Goal: Contribute content: Contribute content

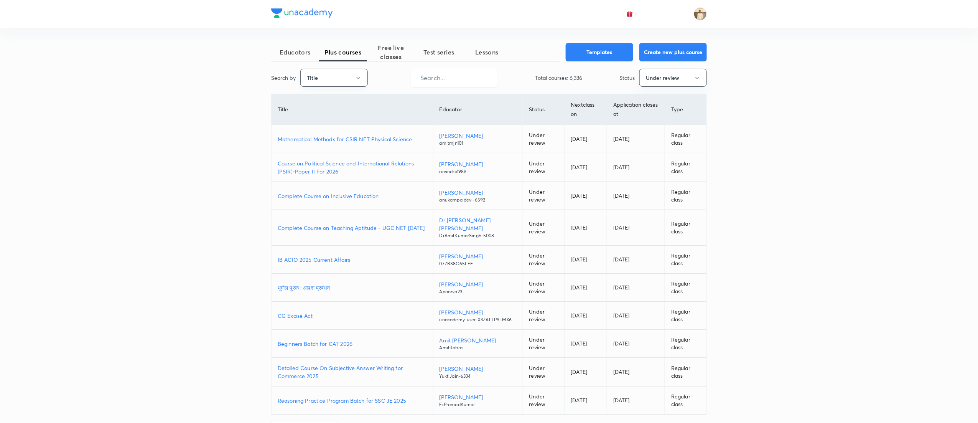
click at [341, 75] on button "Title" at bounding box center [333, 78] width 67 height 18
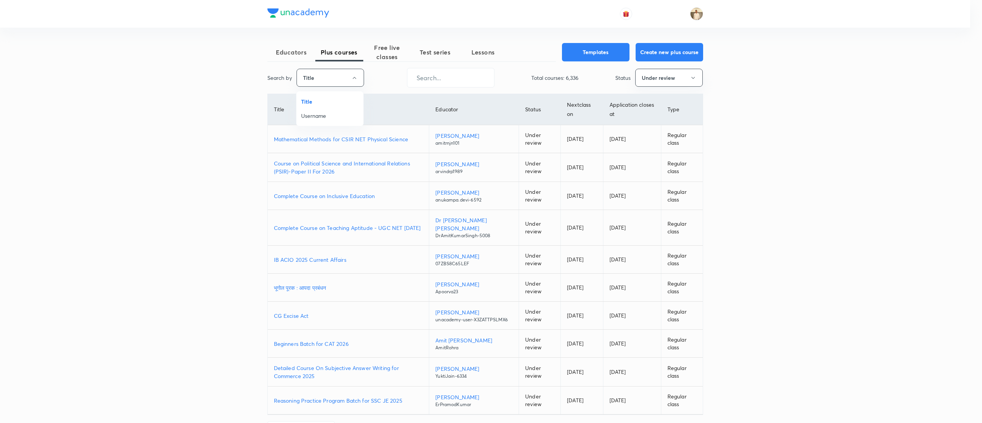
click at [326, 114] on span "Username" at bounding box center [330, 116] width 58 height 8
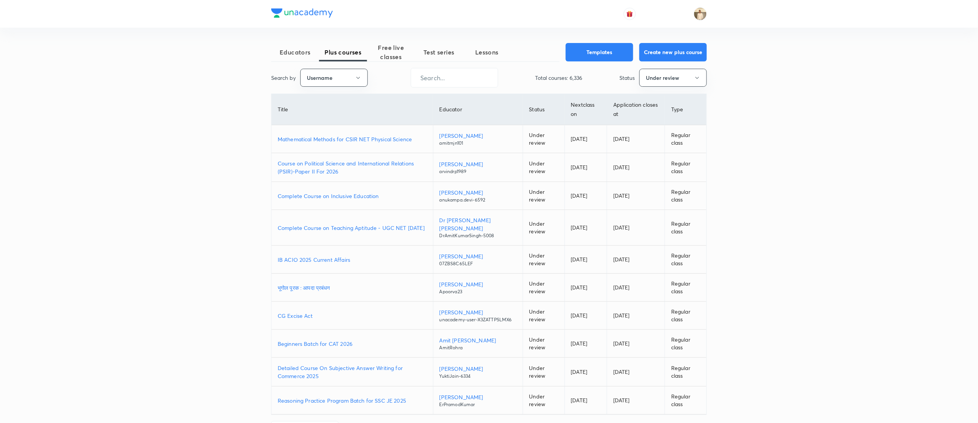
click at [836, 123] on div "Educators Plus courses Free live classes Test series Lessons Templates Create n…" at bounding box center [489, 226] width 978 height 453
click at [369, 78] on div "Search by Title" at bounding box center [322, 78] width 103 height 18
click at [355, 78] on icon "button" at bounding box center [358, 78] width 6 height 6
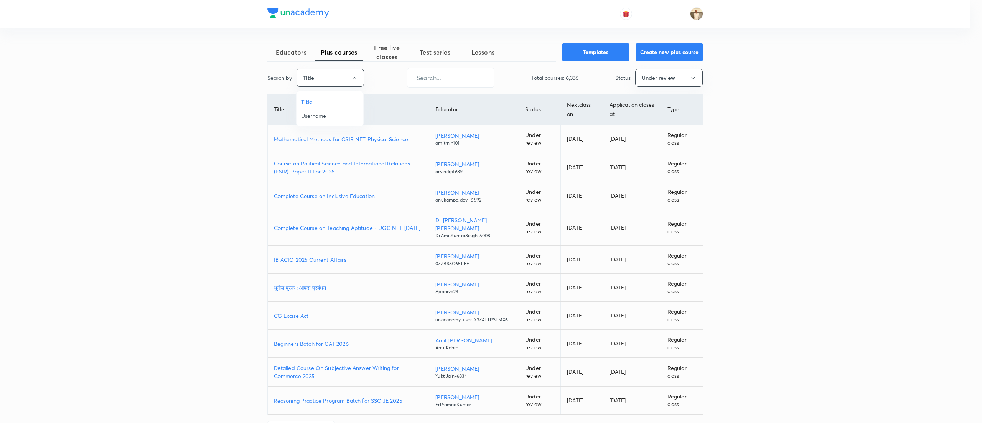
click at [328, 118] on span "Username" at bounding box center [330, 116] width 58 height 8
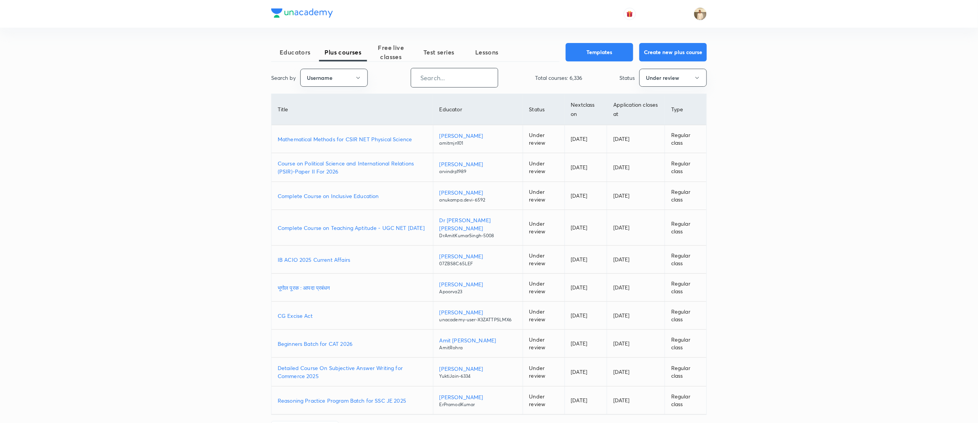
click at [470, 81] on input "text" at bounding box center [454, 78] width 87 height 20
paste input "nikitasahu597"
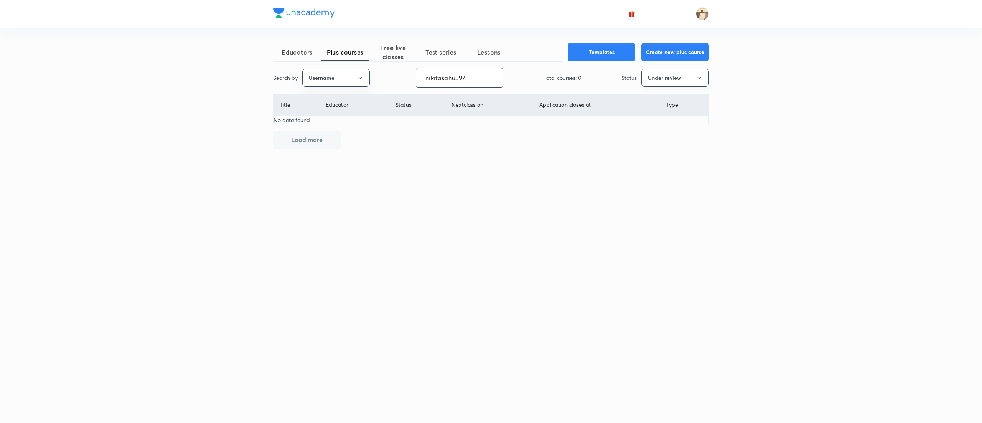
type input "nikitasahu597"
click at [680, 76] on button "Under review" at bounding box center [674, 78] width 67 height 18
click at [665, 141] on span "Live" at bounding box center [675, 144] width 58 height 8
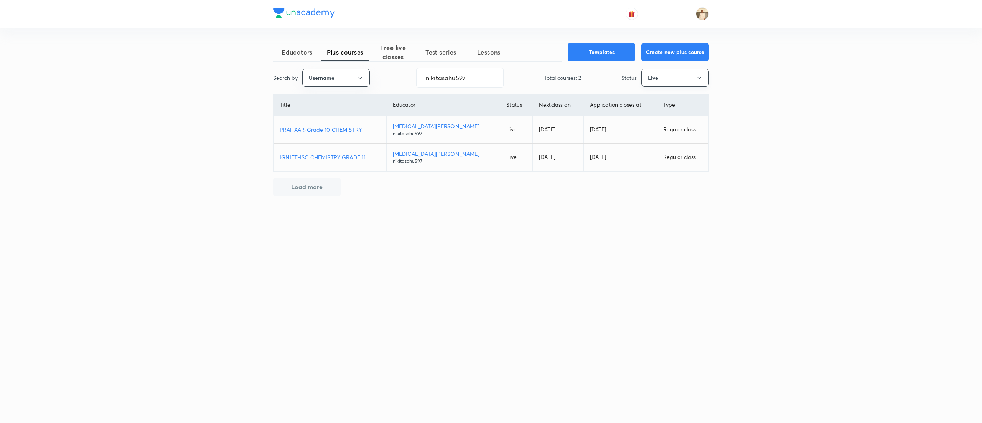
click at [688, 75] on button "Live" at bounding box center [674, 78] width 67 height 18
click at [660, 157] on span "Completed" at bounding box center [675, 158] width 58 height 8
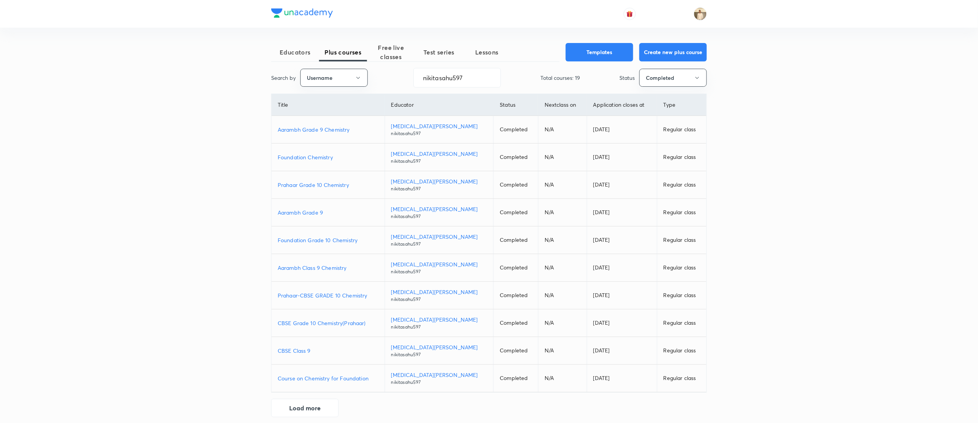
click at [304, 157] on p "Foundation Chemistry" at bounding box center [328, 157] width 101 height 8
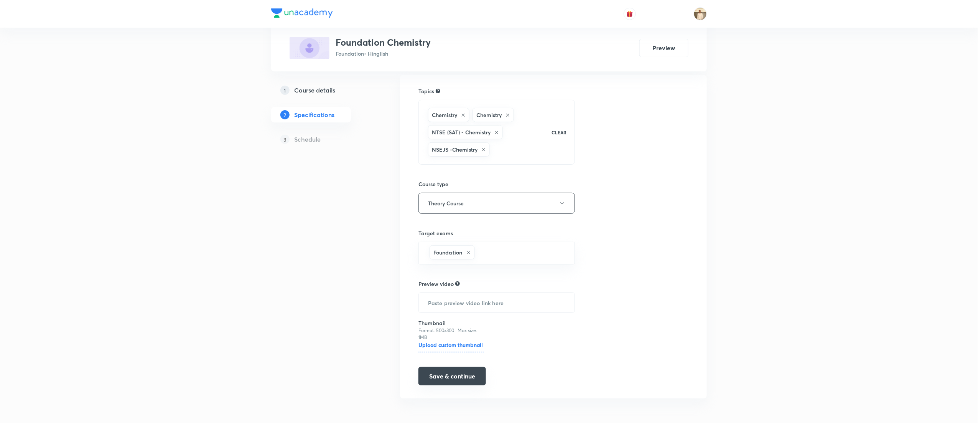
click at [467, 382] on button "Save & continue" at bounding box center [451, 376] width 67 height 18
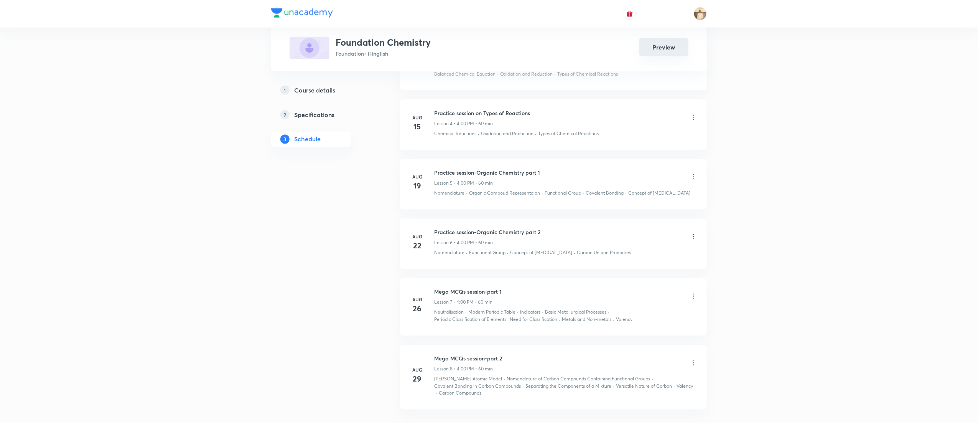
click at [675, 41] on button "Preview" at bounding box center [663, 47] width 49 height 18
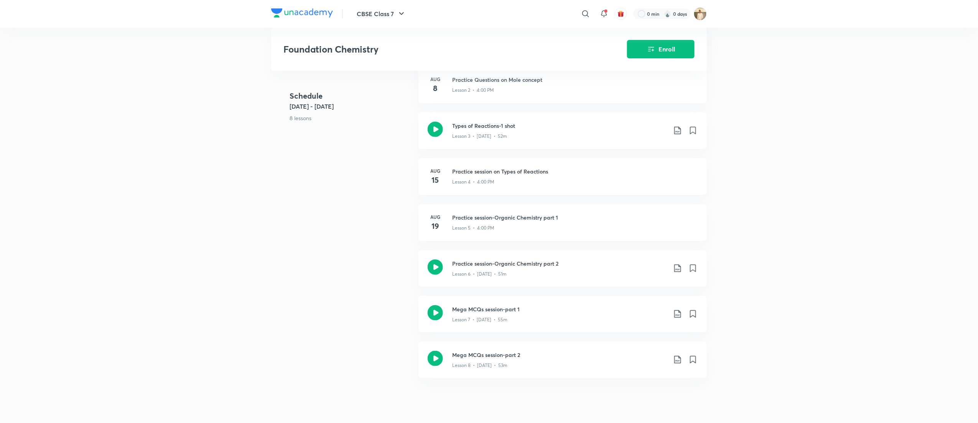
scroll to position [234, 0]
